Goal: Task Accomplishment & Management: Complete application form

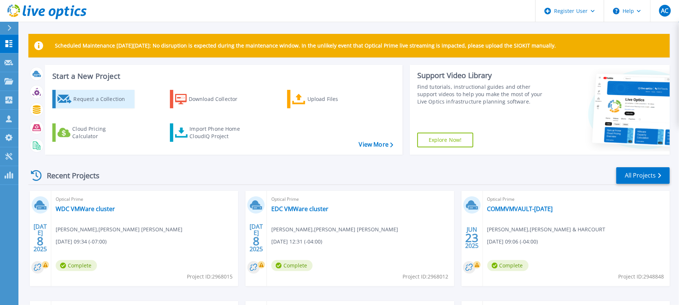
click at [116, 102] on div "Request a Collection" at bounding box center [102, 99] width 59 height 15
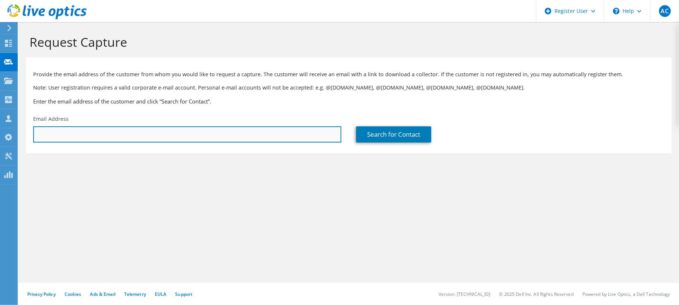
click at [260, 143] on input "text" at bounding box center [187, 135] width 308 height 16
paste input "[PERSON_NAME][EMAIL_ADDRESS][PERSON_NAME][DOMAIN_NAME]"
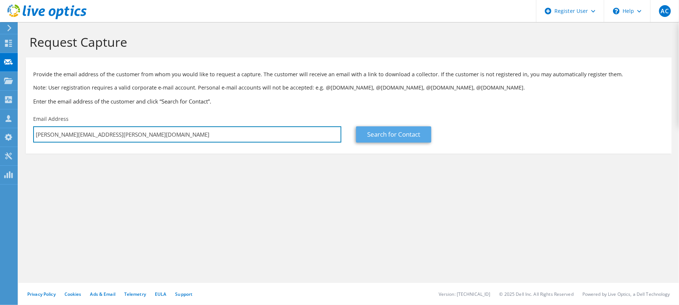
type input "[PERSON_NAME][EMAIL_ADDRESS][PERSON_NAME][DOMAIN_NAME]"
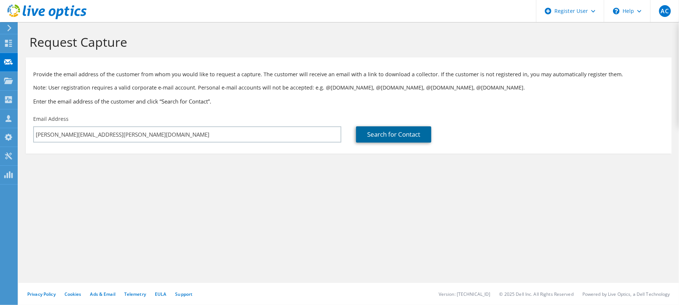
click at [384, 131] on link "Search for Contact" at bounding box center [393, 135] width 75 height 16
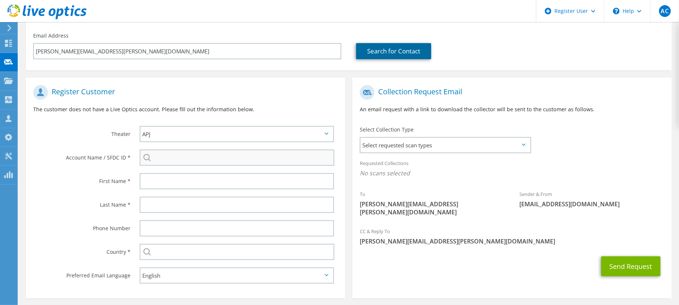
scroll to position [84, 0]
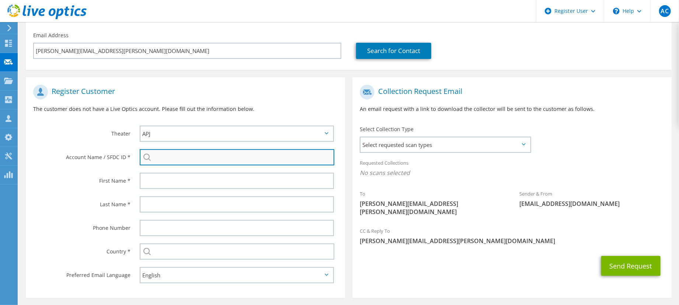
click at [218, 162] on input "search" at bounding box center [237, 157] width 195 height 16
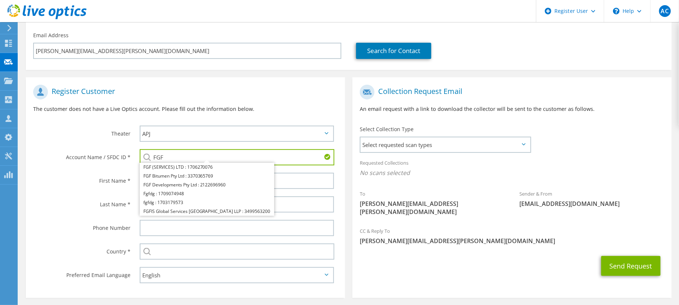
type input "FGF"
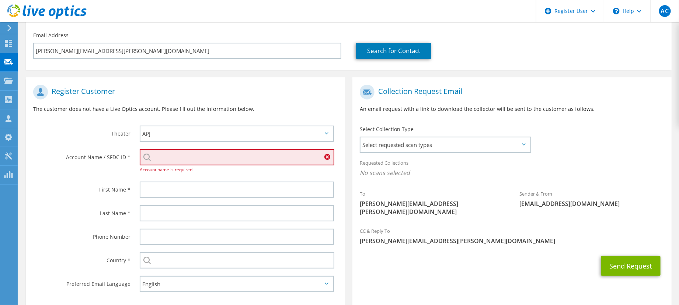
paste input "3255891268"
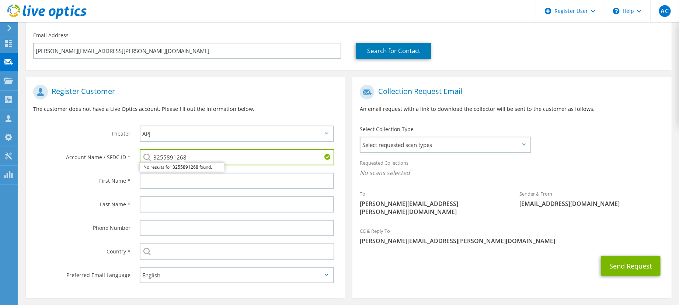
type input "3255891268"
click at [217, 161] on input "3255891268" at bounding box center [237, 157] width 195 height 16
paste input "search"
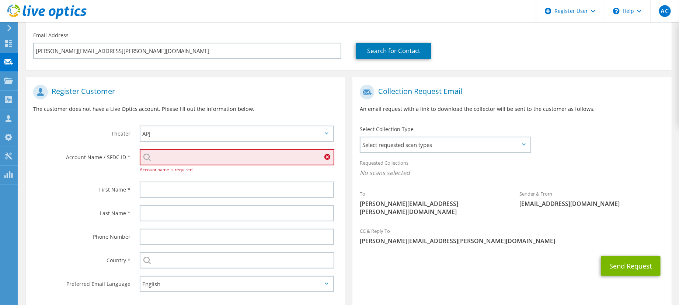
paste input "3255891268"
type input "3255891268"
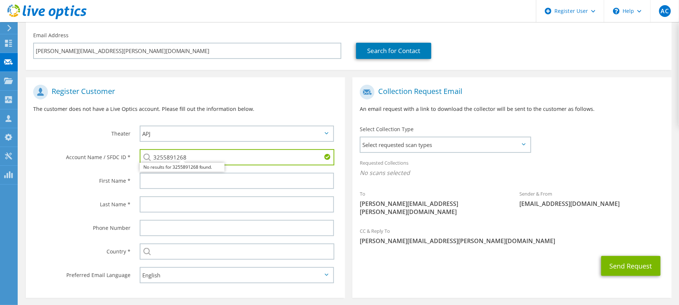
click at [208, 162] on input "3255891268" at bounding box center [237, 157] width 195 height 16
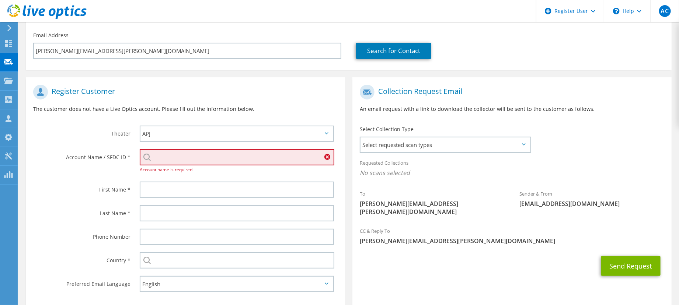
paste input "3255891268"
type input "3255891268"
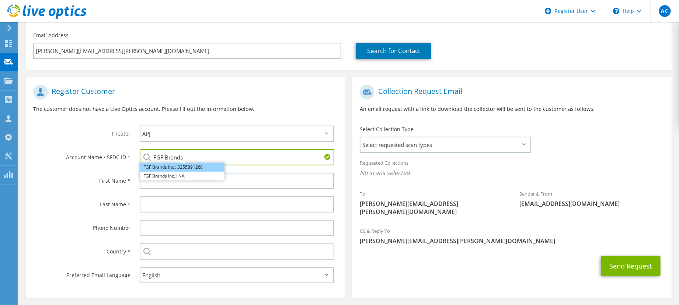
click at [197, 170] on li "FGF Brands Inc : 3255891268" at bounding box center [182, 167] width 85 height 9
type input "FGF Brands Inc : 3255891268"
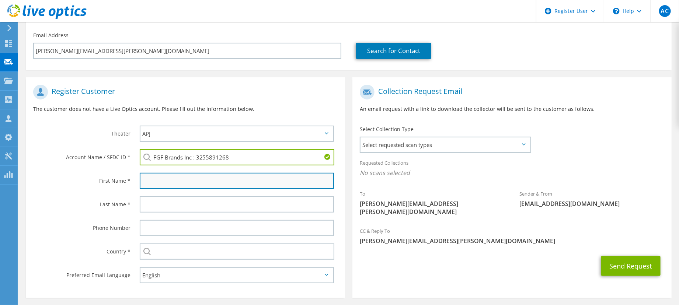
click at [190, 184] on input "text" at bounding box center [237, 181] width 194 height 16
paste input "3255891268"
type input "3255891268"
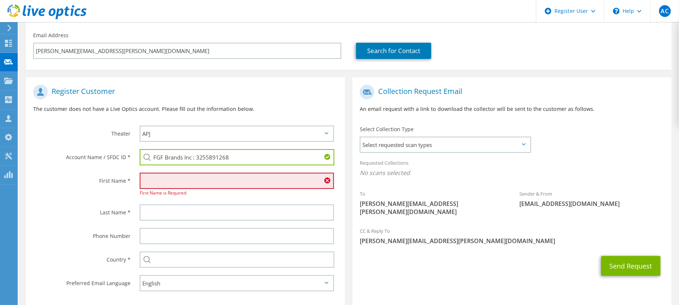
paste input "[PERSON_NAME][EMAIL_ADDRESS][PERSON_NAME][DOMAIN_NAME]"
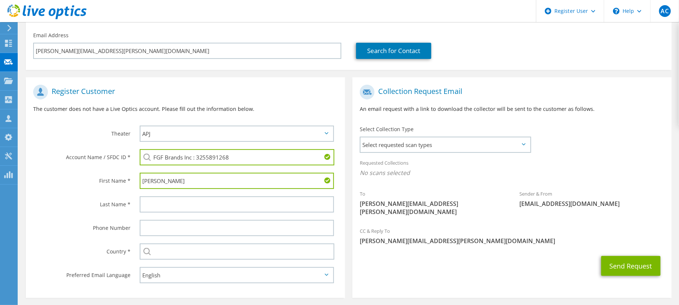
type input "[PERSON_NAME]"
paste input ".[PERSON_NAME][EMAIL_ADDRESS][DOMAIN_NAME]"
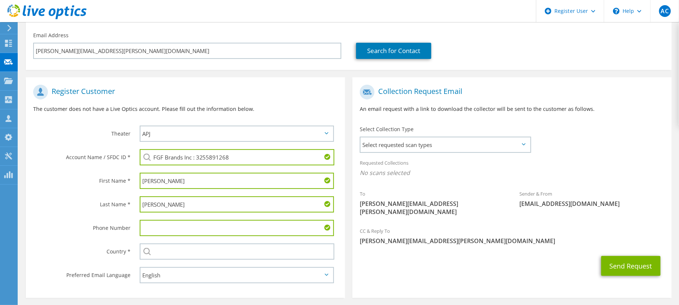
type input "[PERSON_NAME]"
paste input "3255891268"
click at [201, 170] on li "FGF Brands Inc : 3255891268" at bounding box center [182, 167] width 85 height 9
type input "FGF Brands Inc : 3255891268"
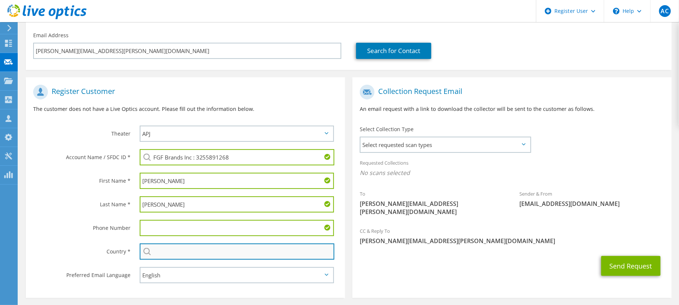
click at [190, 252] on input "text" at bounding box center [237, 252] width 195 height 16
type input "[GEOGRAPHIC_DATA]"
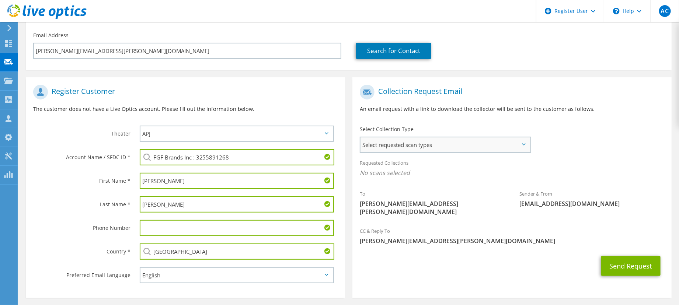
click at [399, 153] on div "Select requested scan types Server Virtualization Optical Prime AWS Nutanix SC" at bounding box center [446, 145] width 172 height 16
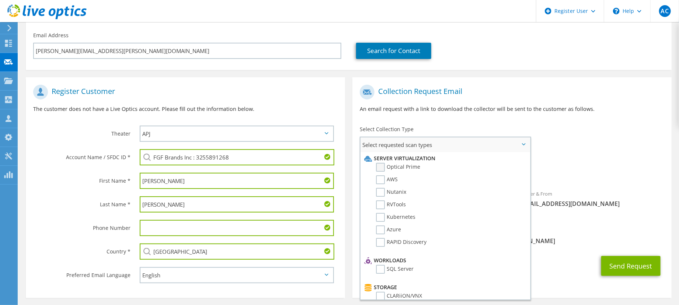
click at [406, 167] on label "Optical Prime" at bounding box center [398, 167] width 44 height 9
click at [0, 0] on input "Optical Prime" at bounding box center [0, 0] width 0 height 0
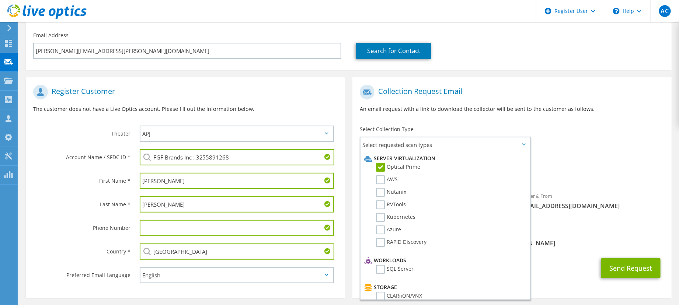
click at [594, 121] on div "Collection Request Email An email request with a link to download the collector…" at bounding box center [512, 101] width 319 height 41
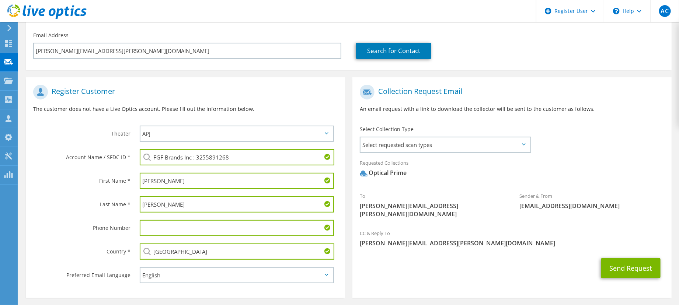
scroll to position [117, 0]
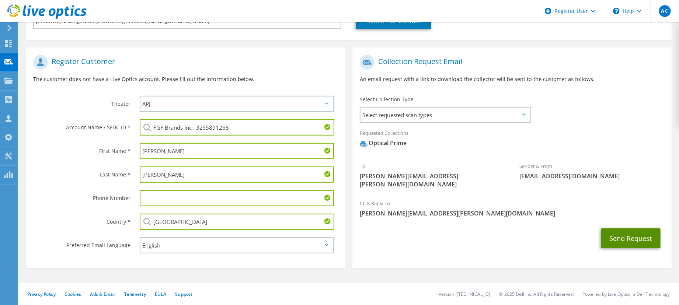
click at [617, 229] on button "Send Request" at bounding box center [631, 239] width 59 height 20
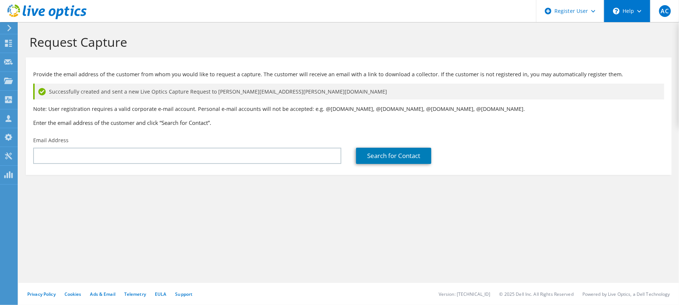
click at [626, 13] on div "\n Help" at bounding box center [627, 11] width 46 height 22
click at [627, 14] on div "\n Help" at bounding box center [627, 11] width 46 height 22
click at [630, 13] on div "\n Help" at bounding box center [627, 11] width 46 height 22
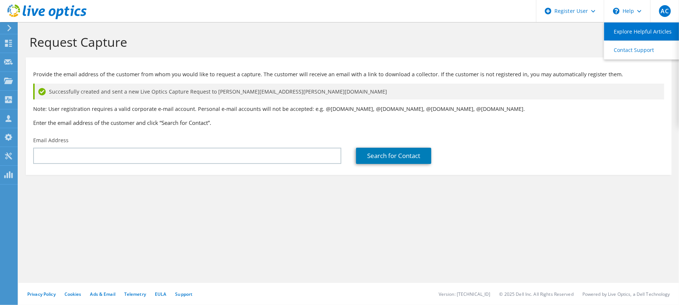
click at [642, 34] on link "Explore Helpful Articles" at bounding box center [646, 31] width 82 height 18
